Goal: Transaction & Acquisition: Download file/media

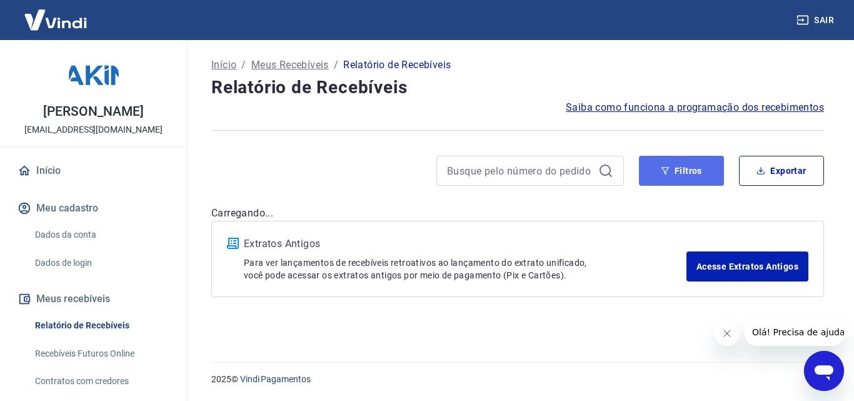
click at [684, 166] on button "Filtros" at bounding box center [681, 171] width 85 height 30
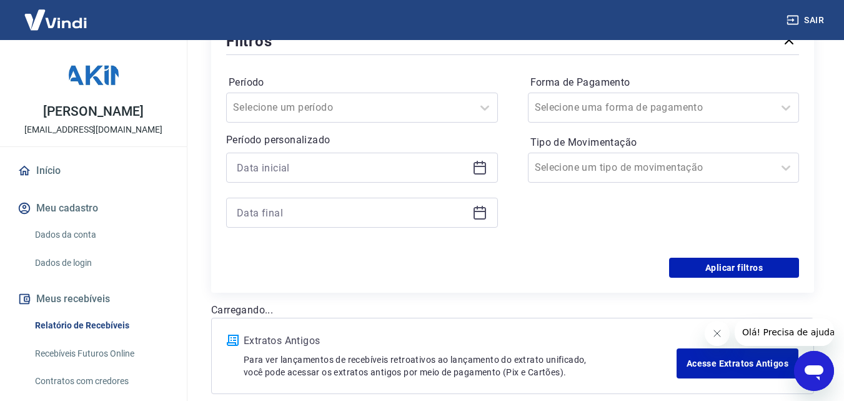
scroll to position [188, 0]
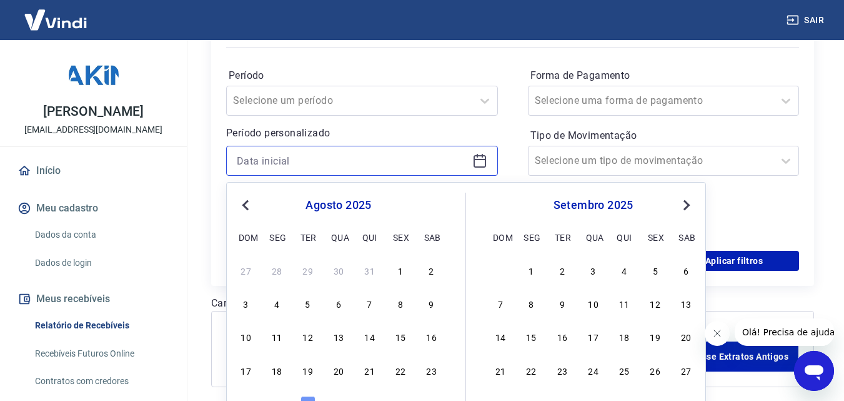
click at [316, 169] on input at bounding box center [352, 160] width 231 height 19
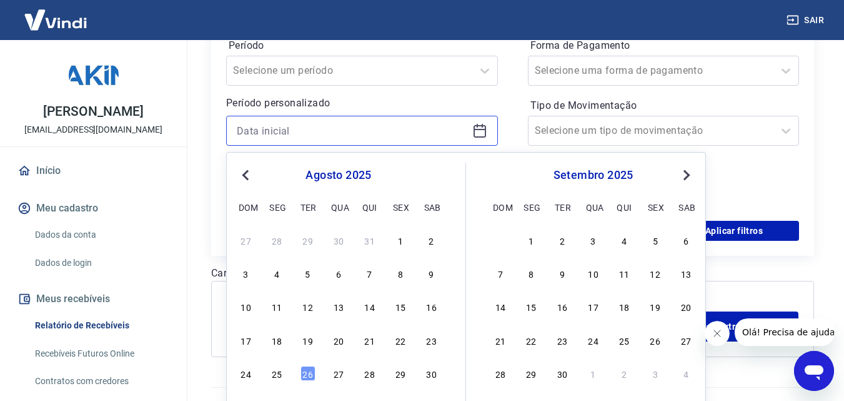
scroll to position [243, 0]
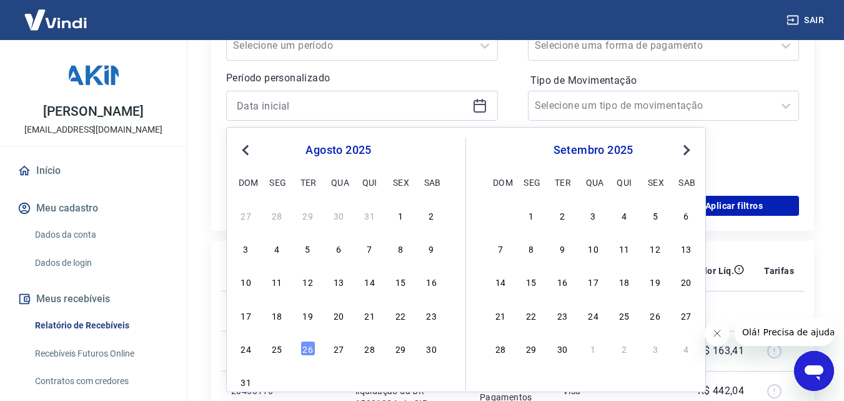
click at [339, 318] on div "20" at bounding box center [338, 315] width 15 height 15
type input "[DATE]"
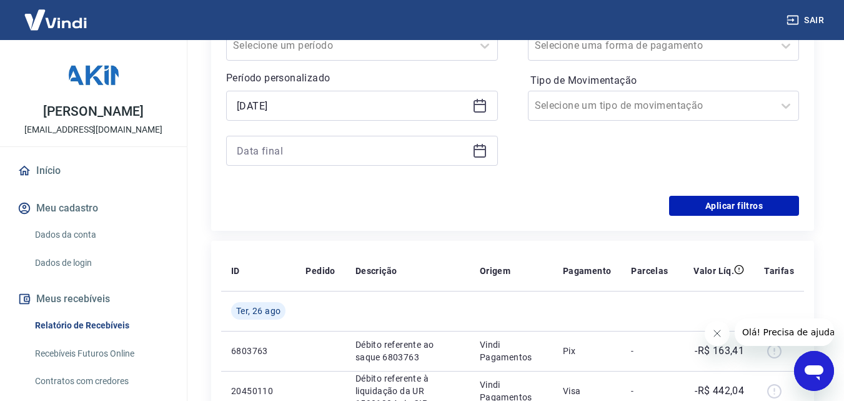
click at [478, 156] on icon at bounding box center [480, 150] width 15 height 15
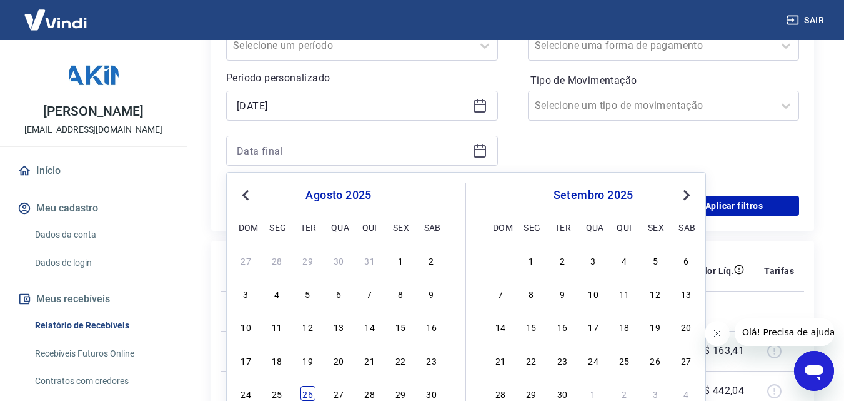
click at [312, 391] on div "26" at bounding box center [308, 393] width 15 height 15
type input "[DATE]"
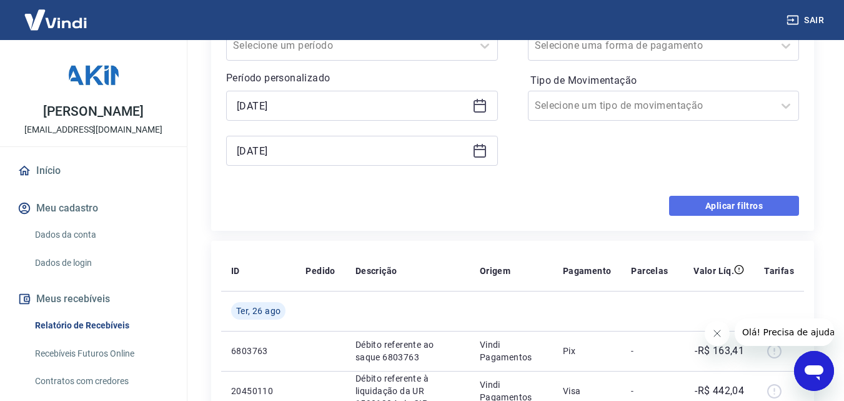
click at [751, 204] on button "Aplicar filtros" at bounding box center [734, 206] width 130 height 20
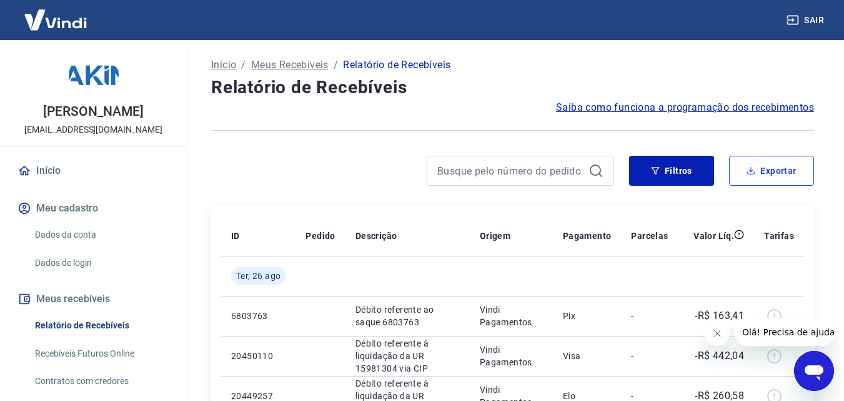
click at [776, 174] on button "Exportar" at bounding box center [771, 171] width 85 height 30
type input "[DATE]"
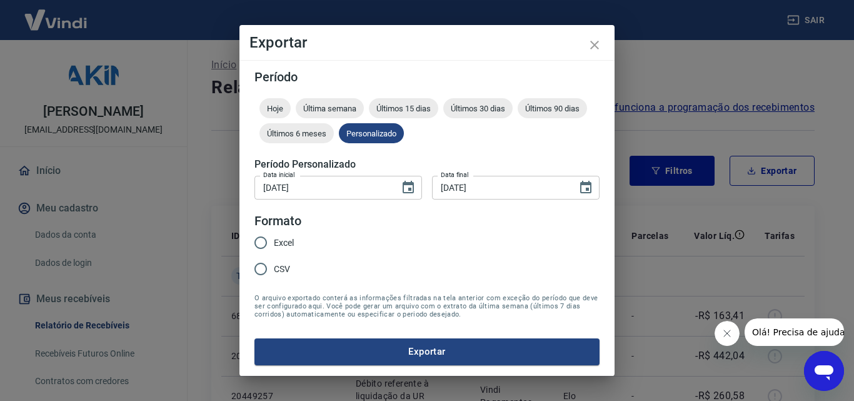
click at [258, 245] on input "Excel" at bounding box center [261, 242] width 26 height 26
radio input "true"
click at [365, 361] on button "Exportar" at bounding box center [426, 351] width 345 height 26
